Goal: Check status: Check status

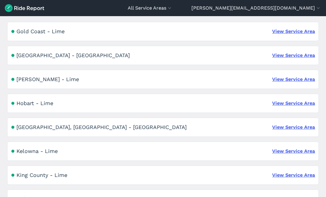
scroll to position [537, 0]
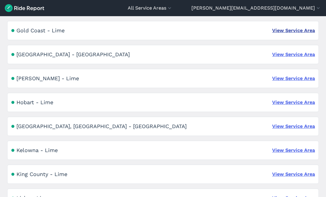
click at [286, 33] on link "View Service Area" at bounding box center [293, 30] width 43 height 7
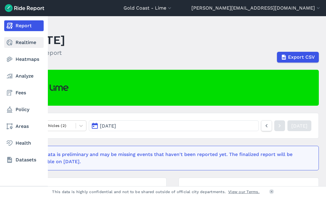
click at [6, 40] on icon at bounding box center [9, 42] width 7 height 7
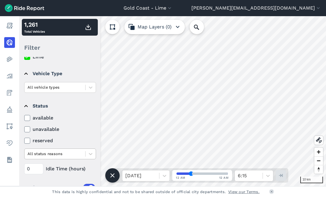
scroll to position [23, 0]
click at [30, 166] on input "0" at bounding box center [33, 168] width 19 height 11
type input "48"
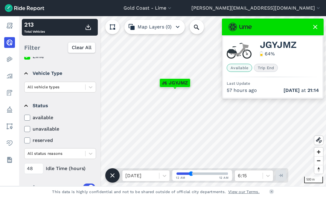
click at [315, 27] on use at bounding box center [315, 27] width 4 height 4
